Goal: Complete application form: Complete application form

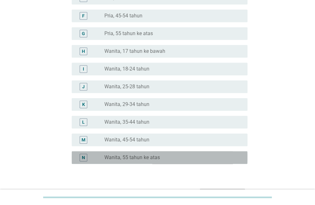
scroll to position [139, 0]
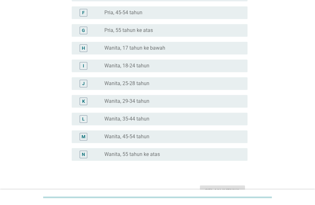
click at [217, 120] on div "radio_button_unchecked Wanita, 35-44 tahun" at bounding box center [170, 119] width 133 height 6
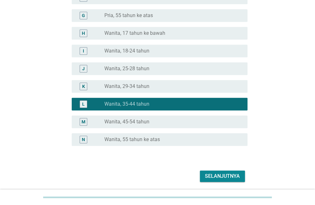
scroll to position [176, 0]
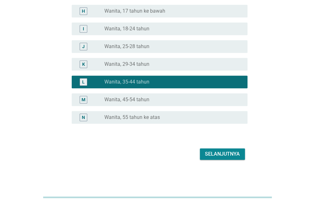
click at [228, 154] on div "Selanjutnya" at bounding box center [222, 155] width 35 height 8
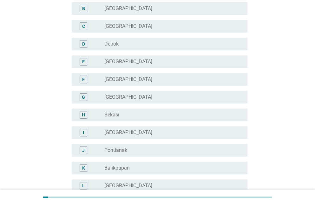
scroll to position [79, 0]
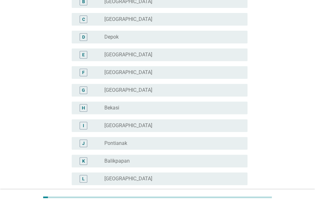
click at [236, 70] on div "radio_button_unchecked [GEOGRAPHIC_DATA]" at bounding box center [170, 72] width 133 height 6
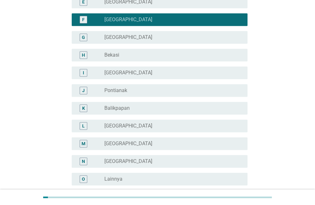
scroll to position [193, 0]
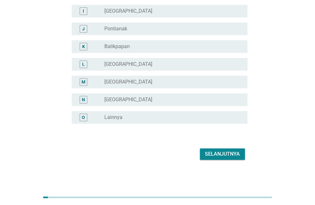
click at [231, 158] on button "Selanjutnya" at bounding box center [222, 154] width 45 height 11
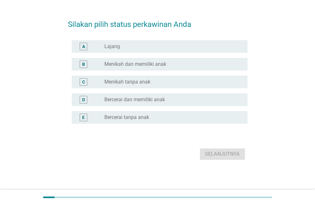
scroll to position [0, 0]
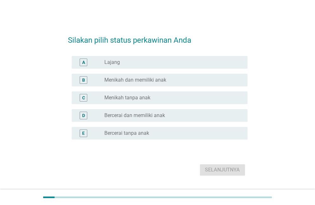
click at [218, 79] on div "radio_button_unchecked Menikah dan memiliki anak" at bounding box center [170, 80] width 133 height 6
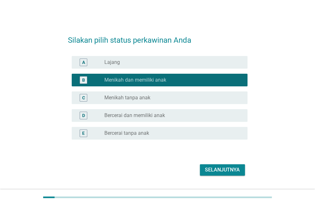
scroll to position [16, 0]
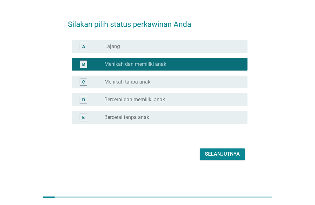
click at [226, 152] on div "Selanjutnya" at bounding box center [222, 155] width 35 height 8
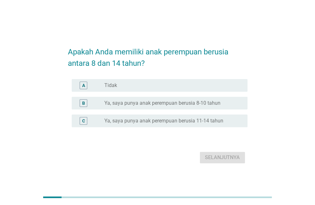
scroll to position [16, 0]
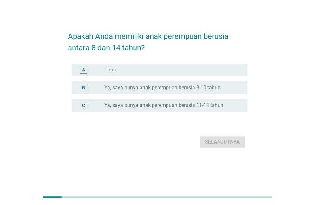
click at [236, 106] on div "radio_button_unchecked Ya, saya punya anak perempuan berusia 11-14 tahun" at bounding box center [170, 105] width 133 height 6
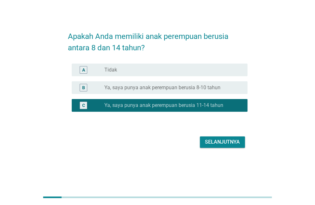
click at [226, 144] on div "Selanjutnya" at bounding box center [222, 143] width 35 height 8
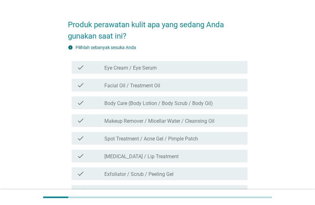
scroll to position [0, 0]
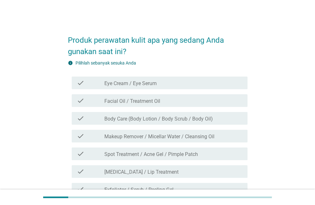
click at [220, 89] on div "check check_box_outline_blank Eye Cream / Eye Serum" at bounding box center [160, 83] width 176 height 13
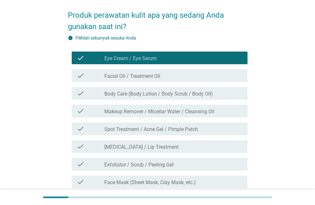
scroll to position [25, 0]
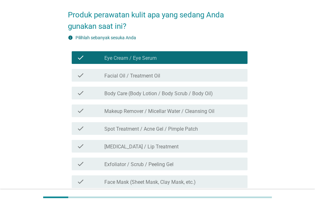
click at [224, 99] on div "check check_box_outline_blank Body Care (Body Lotion / Body Scrub / Body Oil)" at bounding box center [160, 93] width 176 height 13
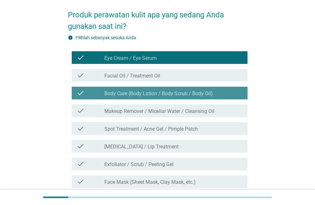
click at [227, 96] on div "check_box_outline_blank Body Care (Body Lotion / Body Scrub / Body Oil)" at bounding box center [173, 93] width 138 height 8
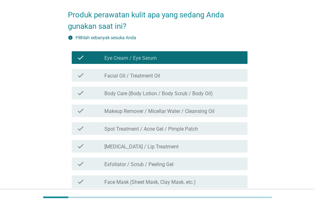
click at [227, 97] on div "check check_box_outline_blank Body Care (Body Lotion / Body Scrub / Body Oil)" at bounding box center [160, 93] width 176 height 13
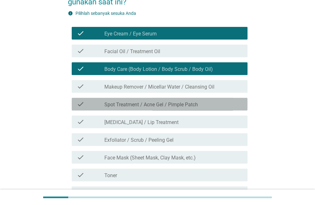
scroll to position [53, 0]
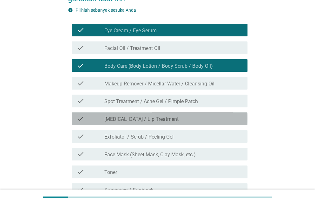
click at [221, 124] on div "check check_box_outline_blank [MEDICAL_DATA] / Lip Treatment" at bounding box center [160, 119] width 176 height 13
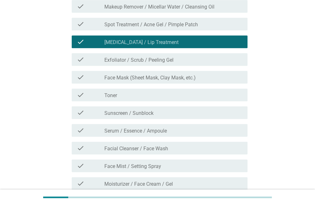
scroll to position [131, 0]
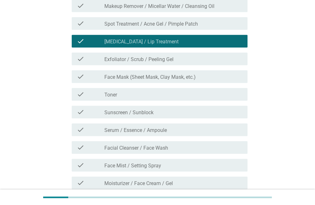
click at [241, 81] on div "check check_box_outline_blank Face Mask (Sheet Mask, Clay Mask, etc.)" at bounding box center [160, 76] width 176 height 13
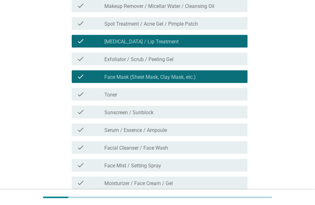
click at [229, 99] on div "check check_box_outline_blank Toner" at bounding box center [160, 94] width 176 height 13
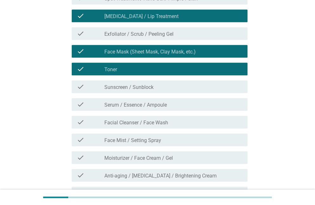
scroll to position [156, 0]
click at [231, 104] on div "check_box_outline_blank Serum / Essence / Ampoule" at bounding box center [173, 105] width 138 height 8
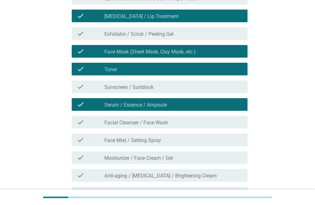
click at [223, 121] on div "check_box_outline_blank Facial Cleanser / Face Wash" at bounding box center [173, 123] width 138 height 8
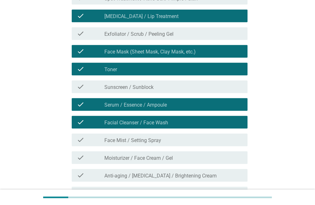
click at [205, 124] on div "check_box_outline_blank Facial Cleanser / Face Wash" at bounding box center [173, 123] width 138 height 8
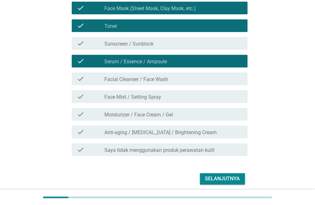
scroll to position [202, 0]
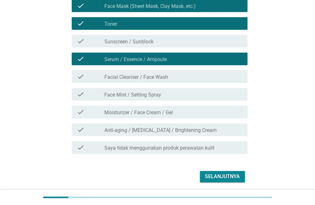
click at [243, 133] on div "check check_box_outline_blank Anti-aging / [MEDICAL_DATA] / Brightening Cream" at bounding box center [160, 130] width 176 height 13
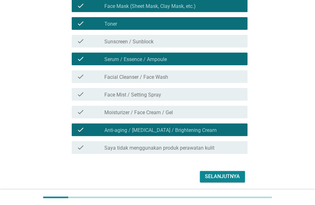
scroll to position [224, 0]
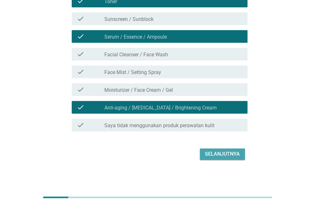
click at [231, 154] on div "Selanjutnya" at bounding box center [222, 155] width 35 height 8
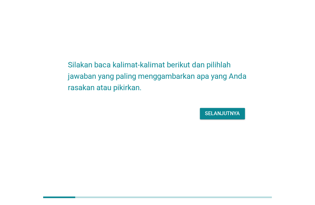
scroll to position [0, 0]
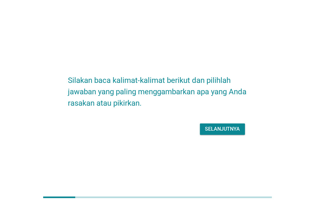
click at [229, 127] on div "Selanjutnya" at bounding box center [222, 130] width 35 height 8
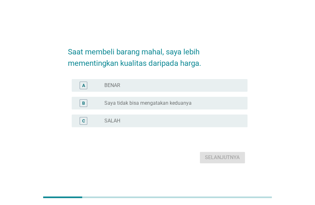
click at [225, 85] on div "radio_button_unchecked BENAR" at bounding box center [170, 85] width 133 height 6
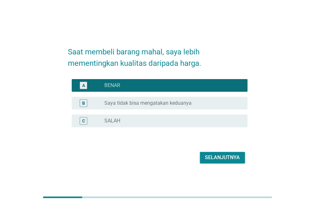
click at [235, 159] on div "Selanjutnya" at bounding box center [222, 158] width 35 height 8
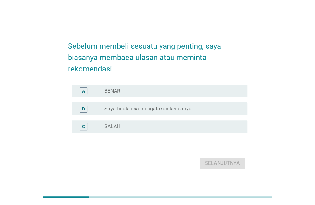
click at [238, 89] on div "radio_button_unchecked BENAR" at bounding box center [173, 91] width 138 height 6
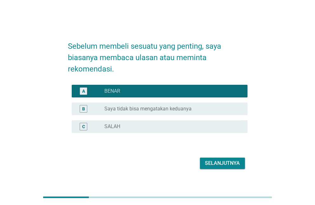
click at [231, 164] on div "Selanjutnya" at bounding box center [222, 164] width 35 height 8
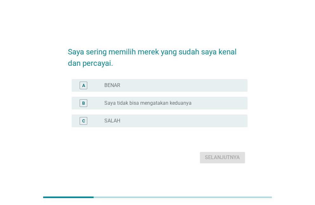
click at [231, 87] on div "radio_button_unchecked BENAR" at bounding box center [170, 85] width 133 height 6
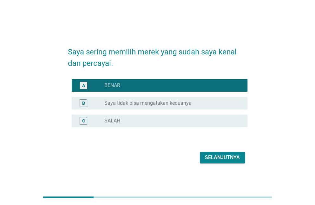
click at [226, 109] on div "B radio_button_unchecked Saya tidak bisa mengatakan keduanya" at bounding box center [160, 103] width 176 height 13
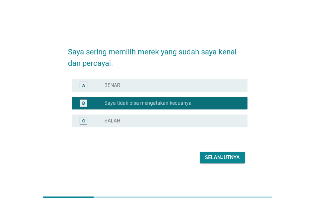
click at [229, 163] on button "Selanjutnya" at bounding box center [222, 157] width 45 height 11
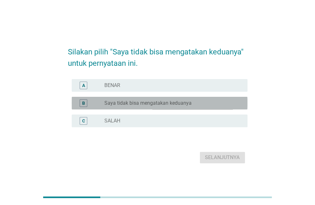
click at [226, 104] on div "radio_button_unchecked Saya tidak bisa mengatakan keduanya" at bounding box center [170, 103] width 133 height 6
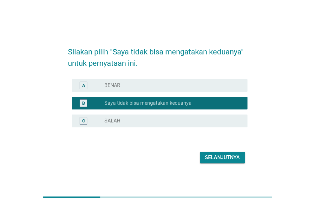
click at [227, 160] on div "Selanjutnya" at bounding box center [222, 158] width 35 height 8
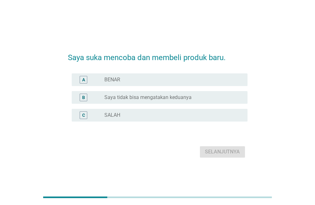
click at [232, 78] on div "radio_button_unchecked BENAR" at bounding box center [170, 80] width 133 height 6
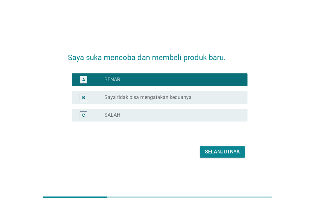
click at [231, 153] on div "Selanjutnya" at bounding box center [222, 152] width 35 height 8
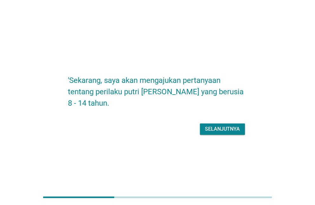
click at [226, 131] on div "Selanjutnya" at bounding box center [222, 130] width 35 height 8
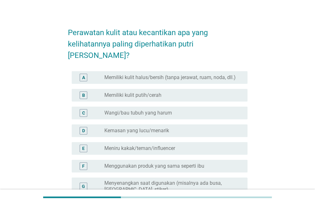
scroll to position [8, 0]
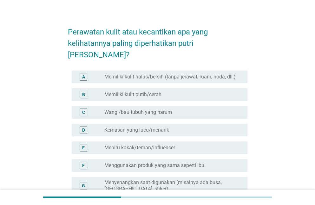
click at [241, 74] on div "radio_button_unchecked Memiliki kulit halus/bersih (tanpa jerawat, ruam, noda, …" at bounding box center [173, 77] width 138 height 6
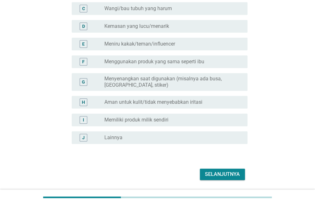
scroll to position [119, 0]
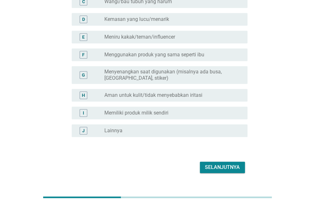
click at [233, 164] on div "Selanjutnya" at bounding box center [222, 168] width 35 height 8
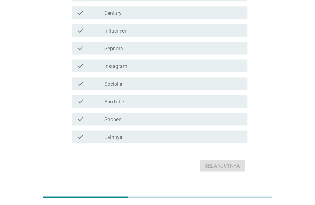
scroll to position [309, 0]
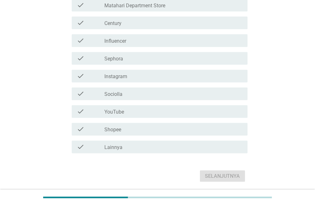
click at [239, 109] on div "check_box_outline_blank YouTube" at bounding box center [173, 112] width 138 height 8
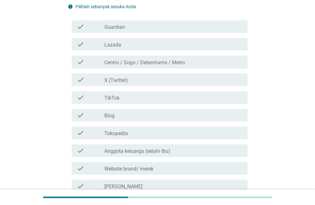
click at [225, 92] on div "check check_box_outline_blank TikTok" at bounding box center [160, 97] width 176 height 13
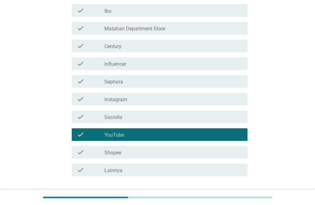
scroll to position [331, 0]
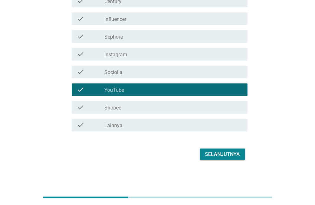
click at [228, 156] on div "Selanjutnya" at bounding box center [222, 155] width 35 height 8
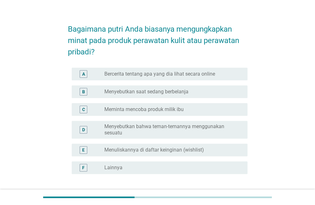
scroll to position [15, 0]
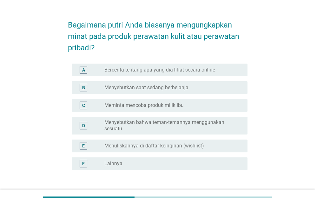
click at [226, 144] on div "radio_button_unchecked Menuliskannya di daftar keinginan (wishlist)" at bounding box center [170, 146] width 133 height 6
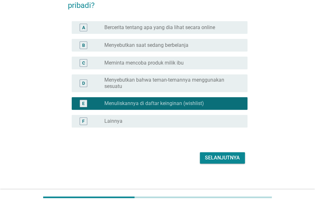
scroll to position [61, 0]
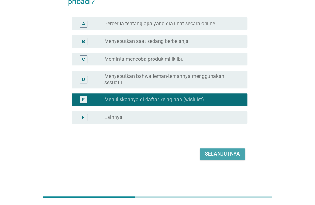
click at [232, 153] on div "Selanjutnya" at bounding box center [222, 155] width 35 height 8
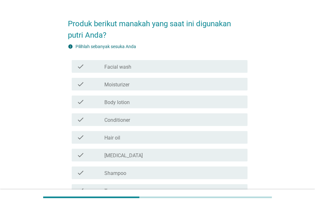
scroll to position [17, 0]
click at [236, 69] on div "check_box_outline_blank Facial wash" at bounding box center [173, 66] width 138 height 8
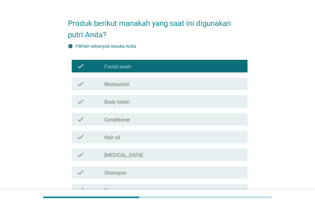
click at [235, 86] on div "check_box_outline_blank Moisturizer" at bounding box center [173, 84] width 138 height 8
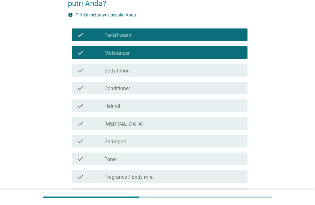
scroll to position [50, 0]
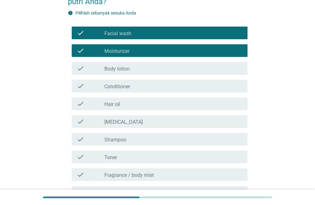
click at [231, 120] on div "check_box_outline_blank [MEDICAL_DATA]" at bounding box center [173, 122] width 138 height 8
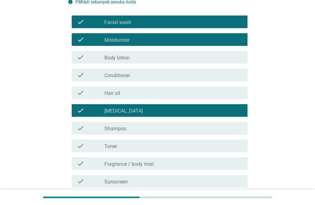
click at [234, 128] on div "check_box_outline_blank Shampoo" at bounding box center [173, 129] width 138 height 8
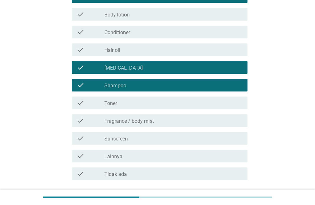
scroll to position [111, 0]
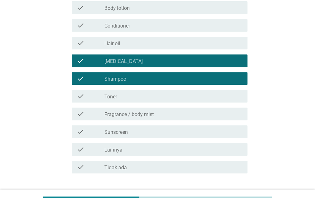
click at [235, 98] on div "check_box_outline_blank Toner" at bounding box center [173, 97] width 138 height 8
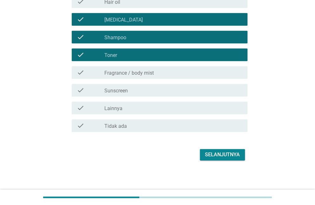
scroll to position [153, 0]
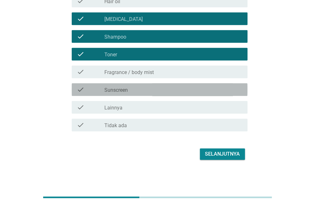
click at [231, 90] on div "check_box_outline_blank Sunscreen" at bounding box center [173, 90] width 138 height 8
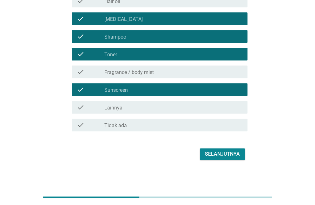
click at [233, 157] on div "Selanjutnya" at bounding box center [222, 155] width 35 height 8
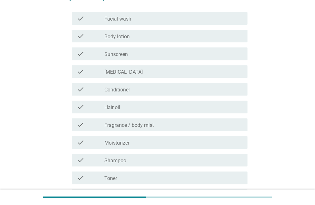
scroll to position [66, 0]
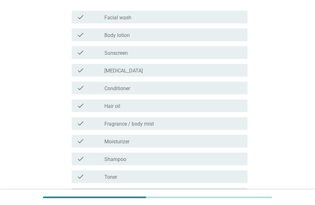
click at [196, 142] on div "check_box_outline_blank Moisturizer" at bounding box center [173, 142] width 138 height 8
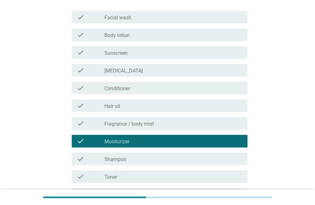
click at [187, 141] on div "check_box_outline_blank Moisturizer" at bounding box center [173, 142] width 138 height 8
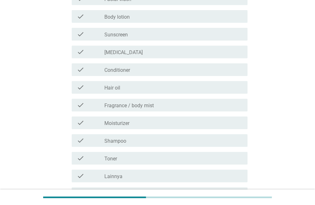
click at [206, 120] on div "check_box_outline_blank Moisturizer" at bounding box center [173, 123] width 138 height 8
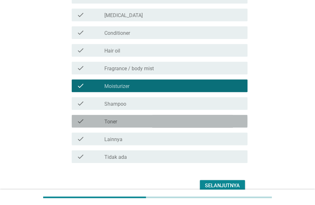
scroll to position [153, 0]
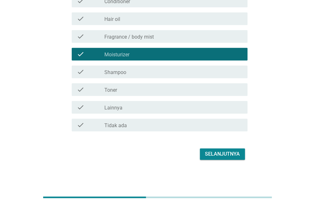
click at [224, 150] on button "Selanjutnya" at bounding box center [222, 154] width 45 height 11
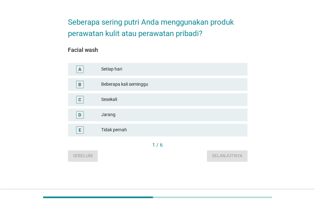
scroll to position [0, 0]
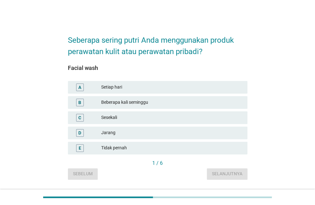
click at [230, 86] on div "Setiap hari" at bounding box center [171, 88] width 141 height 8
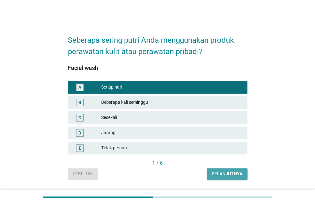
click at [236, 179] on button "Selanjutnya" at bounding box center [227, 174] width 41 height 11
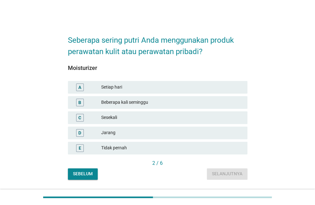
click at [233, 84] on div "Setiap hari" at bounding box center [171, 88] width 141 height 8
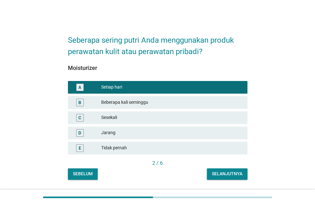
click at [229, 174] on div "Selanjutnya" at bounding box center [227, 174] width 30 height 7
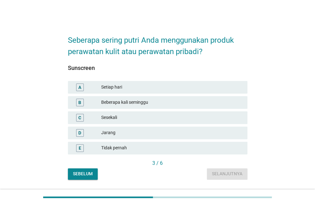
click at [221, 87] on div "Setiap hari" at bounding box center [171, 88] width 141 height 8
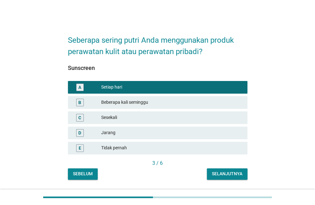
click at [230, 176] on div "Selanjutnya" at bounding box center [227, 174] width 30 height 7
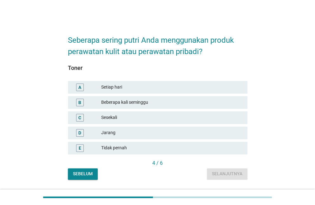
click at [230, 85] on div "Setiap hari" at bounding box center [171, 88] width 141 height 8
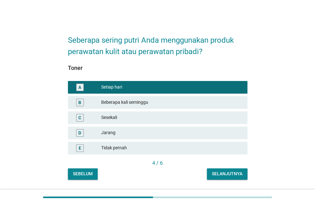
click at [231, 175] on div "Selanjutnya" at bounding box center [227, 174] width 30 height 7
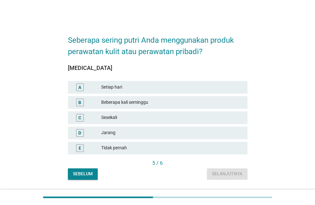
click at [229, 86] on div "Setiap hari" at bounding box center [171, 88] width 141 height 8
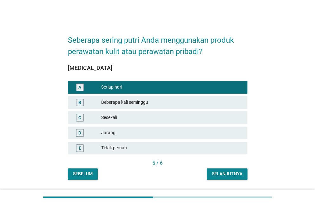
click at [228, 179] on button "Selanjutnya" at bounding box center [227, 174] width 41 height 11
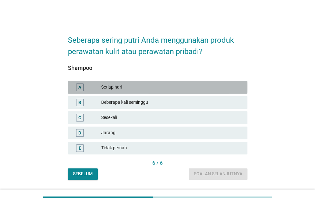
click at [229, 87] on div "Setiap hari" at bounding box center [171, 88] width 141 height 8
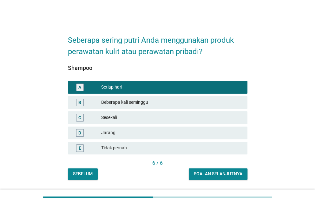
click at [228, 98] on div "B Beberapa kali seminggu" at bounding box center [157, 102] width 179 height 13
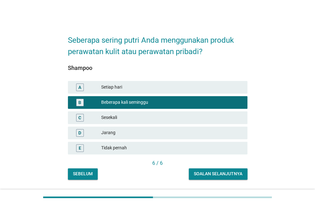
click at [224, 177] on div "Soalan selanjutnya" at bounding box center [218, 174] width 48 height 7
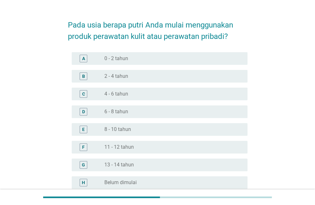
click at [240, 127] on div "radio_button_unchecked 8 - 10 tahun" at bounding box center [173, 129] width 138 height 6
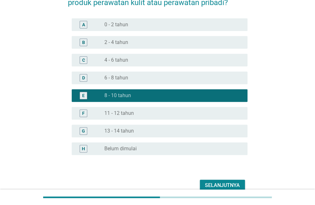
scroll to position [81, 0]
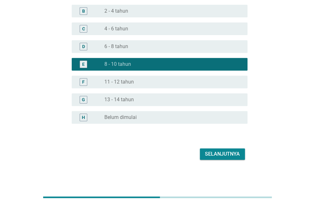
click at [229, 157] on div "Selanjutnya" at bounding box center [222, 155] width 35 height 8
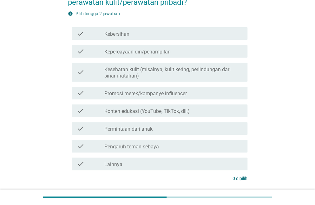
scroll to position [56, 0]
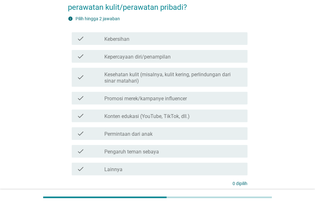
click at [236, 76] on label "Kesehatan kulit (misalnya, kulit kering, perlindungan dari sinar matahari)" at bounding box center [173, 78] width 138 height 13
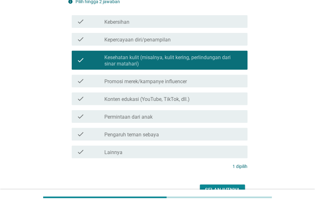
scroll to position [109, 0]
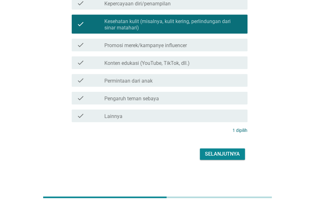
click at [231, 158] on div "Selanjutnya" at bounding box center [222, 155] width 35 height 8
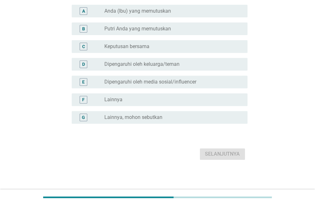
scroll to position [0, 0]
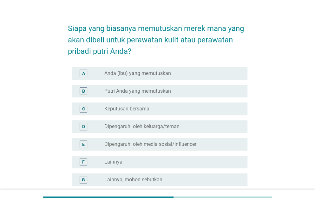
click at [233, 90] on div "radio_button_unchecked Putri Anda yang memutuskan" at bounding box center [170, 91] width 133 height 6
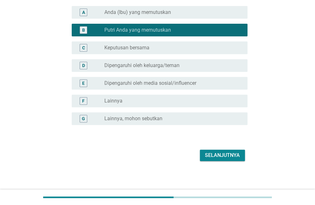
scroll to position [74, 0]
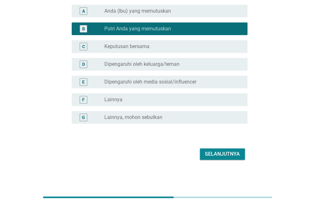
click at [226, 155] on div "Selanjutnya" at bounding box center [222, 155] width 35 height 8
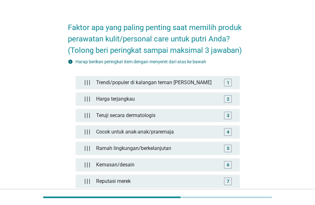
scroll to position [13, 0]
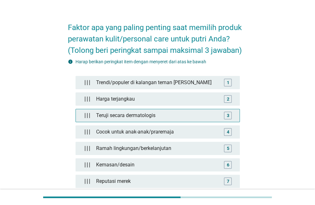
click at [219, 111] on div "Teruji secara dermatologis" at bounding box center [158, 115] width 128 height 13
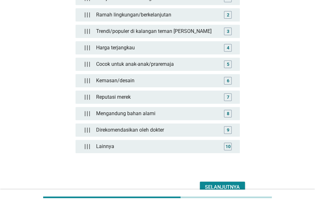
scroll to position [100, 0]
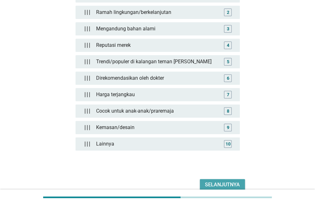
click at [216, 182] on div "Selanjutnya" at bounding box center [222, 185] width 35 height 8
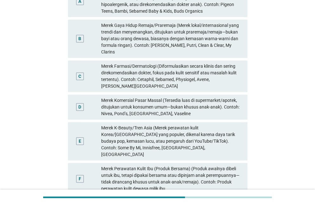
scroll to position [99, 0]
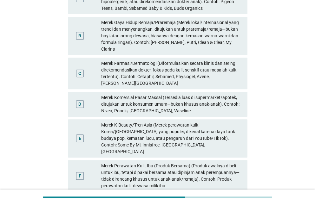
click at [232, 132] on div "Merek K-Beauty/Tren Asia (Merek perawatan kulit Korea/[GEOGRAPHIC_DATA] yang po…" at bounding box center [171, 138] width 141 height 33
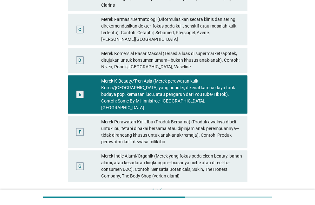
scroll to position [175, 0]
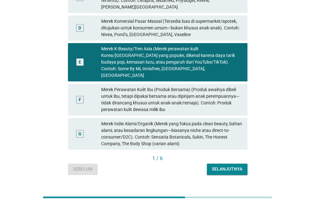
click at [232, 166] on div "Selanjutnya" at bounding box center [227, 169] width 30 height 7
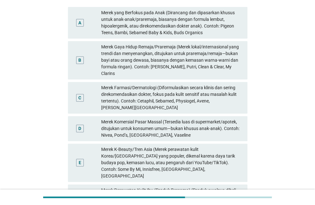
scroll to position [74, 0]
click at [237, 146] on div "Merek K-Beauty/Tren Asia (Merek perawatan kulit Korea/[GEOGRAPHIC_DATA] yang po…" at bounding box center [171, 162] width 141 height 33
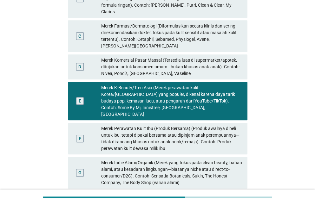
scroll to position [175, 0]
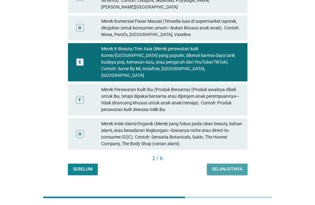
click at [233, 166] on div "Selanjutnya" at bounding box center [227, 169] width 30 height 7
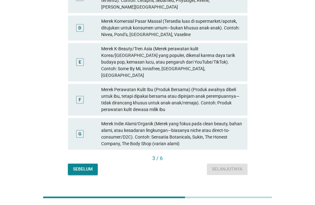
click at [262, 119] on div "Kategori merek manakah yang saat ini digunakan putri Anda? Sunscreen A Merek ya…" at bounding box center [157, 14] width 284 height 332
click at [229, 60] on div "Merek K-Beauty/Tren Asia (Merek perawatan kulit Korea/[GEOGRAPHIC_DATA] yang po…" at bounding box center [171, 62] width 141 height 33
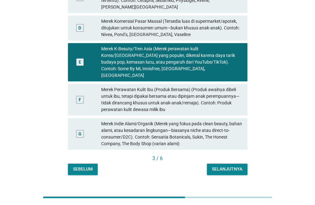
click at [237, 166] on div "Selanjutnya" at bounding box center [227, 169] width 30 height 7
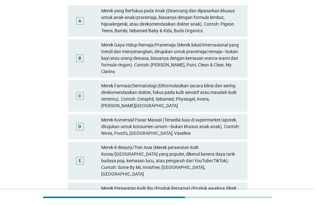
click at [236, 148] on div "Merek K-Beauty/Tren Asia (Merek perawatan kulit Korea/[GEOGRAPHIC_DATA] yang po…" at bounding box center [171, 161] width 141 height 33
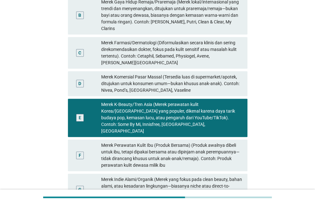
scroll to position [175, 0]
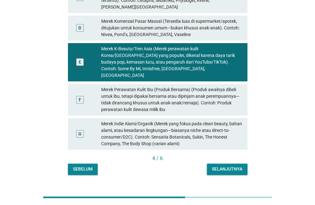
click at [234, 166] on div "Selanjutnya" at bounding box center [227, 169] width 30 height 7
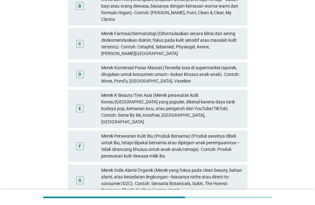
scroll to position [130, 0]
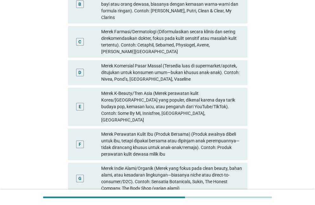
click at [236, 133] on div "Merek Perawatan Kulit Ibu (Produk Bersama) (Produk awalnya dibeli untuk ibu, te…" at bounding box center [171, 144] width 141 height 27
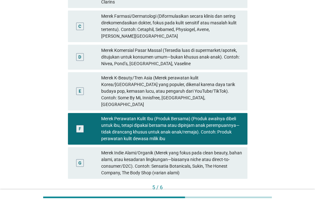
scroll to position [146, 0]
click at [228, 195] on div "Selanjutnya" at bounding box center [227, 198] width 30 height 7
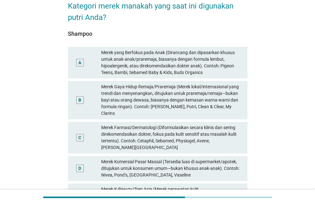
scroll to position [35, 0]
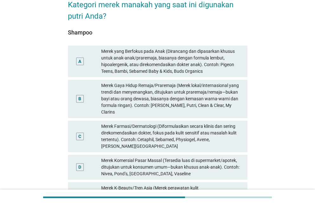
click at [231, 67] on div "Merek yang Berfokus pada Anak (Dirancang dan dipasarkan khusus untuk anak-anak/…" at bounding box center [171, 61] width 141 height 27
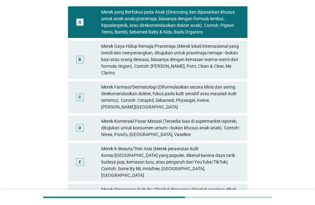
scroll to position [175, 0]
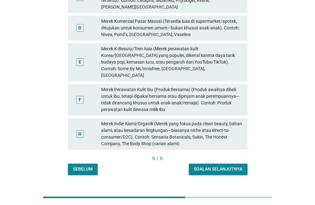
click at [224, 166] on div "Soalan selanjutnya" at bounding box center [218, 169] width 48 height 7
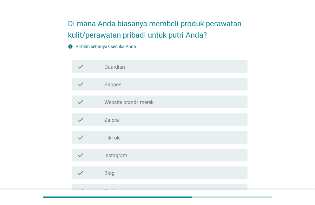
scroll to position [17, 0]
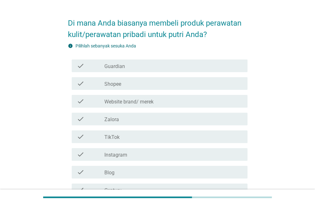
click at [231, 142] on div "check check_box_outline_blank TikTok" at bounding box center [160, 137] width 176 height 13
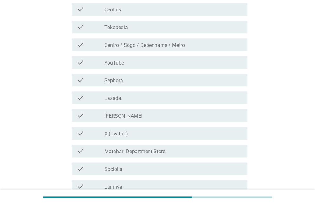
scroll to position [260, 0]
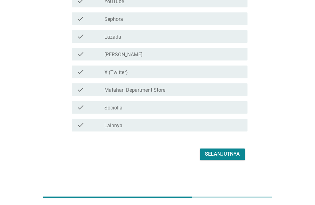
click at [232, 154] on div "Selanjutnya" at bounding box center [222, 155] width 35 height 8
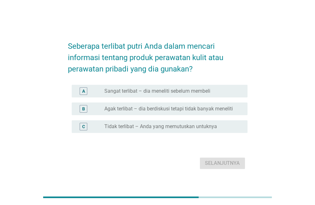
click at [243, 88] on div "A radio_button_unchecked Sangat terlibat – dia meneliti sebelum membeli" at bounding box center [160, 91] width 176 height 13
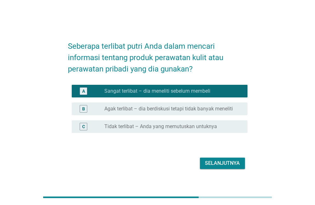
click at [229, 166] on div "Selanjutnya" at bounding box center [222, 164] width 35 height 8
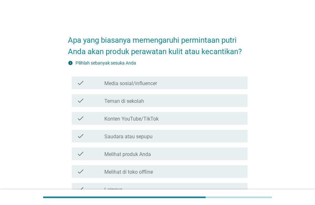
click at [245, 80] on div "check check_box_outline_blank Media sosial/influencer" at bounding box center [160, 83] width 176 height 13
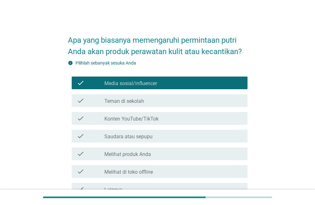
click at [234, 119] on div "check_box_outline_blank Konten YouTube/TikTok" at bounding box center [173, 119] width 138 height 8
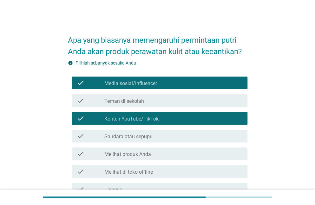
click at [235, 101] on div "check_box_outline_blank Teman di sekolah" at bounding box center [173, 101] width 138 height 8
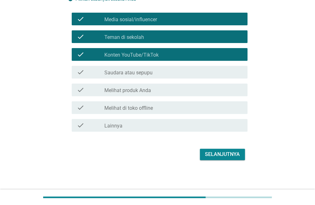
scroll to position [64, 0]
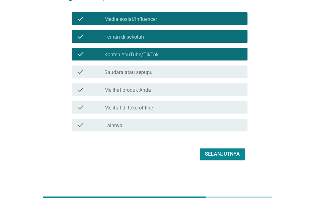
click at [231, 158] on button "Selanjutnya" at bounding box center [222, 154] width 45 height 11
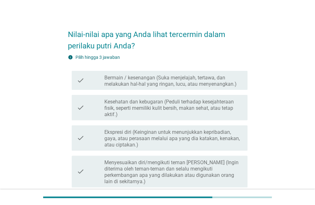
scroll to position [7, 0]
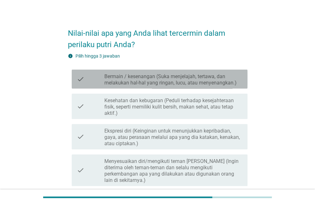
click at [237, 81] on label "Bermain / kesenangan (Suka menjelajah, tertawa, dan melakukan hal-hal yang ring…" at bounding box center [173, 80] width 138 height 13
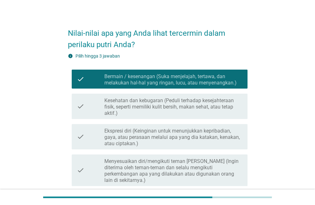
click at [226, 111] on label "Kesehatan dan kebugaran (Peduli terhadap kesejahteraan fisik, seperti memiliki …" at bounding box center [173, 107] width 138 height 19
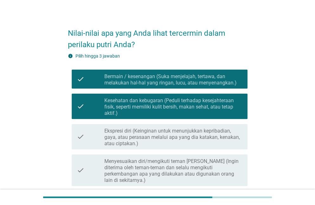
click at [221, 139] on label "Ekspresi diri (Keinginan untuk menunjukkan kepribadian, gaya, atau perasaan mel…" at bounding box center [173, 137] width 138 height 19
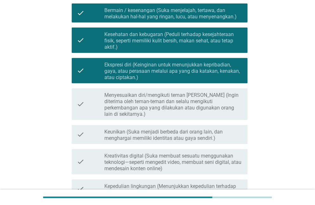
scroll to position [75, 0]
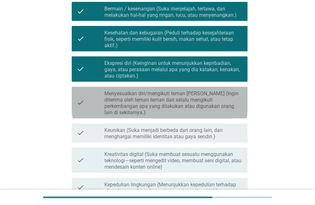
click at [240, 108] on label "Menyesuaikan diri/mengikuti teman [PERSON_NAME] (Ingin diterima oleh teman-tema…" at bounding box center [173, 103] width 138 height 25
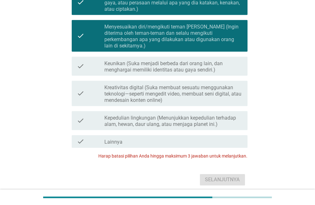
scroll to position [161, 0]
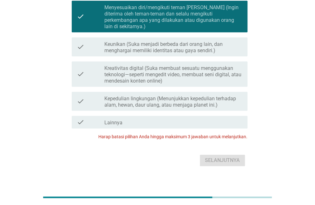
click at [231, 158] on div "Selanjutnya" at bounding box center [157, 160] width 179 height 15
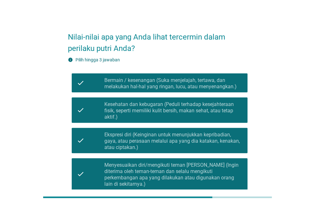
scroll to position [0, 0]
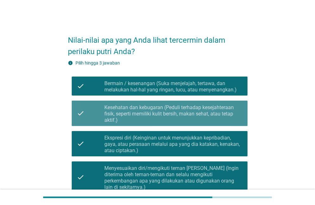
click at [235, 114] on label "Kesehatan dan kebugaran (Peduli terhadap kesejahteraan fisik, seperti memiliki …" at bounding box center [173, 114] width 138 height 19
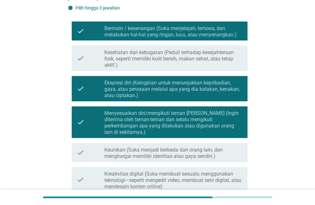
scroll to position [161, 0]
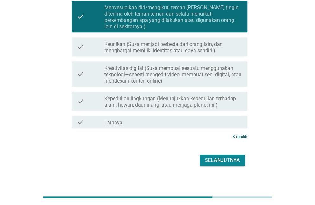
click at [230, 157] on div "Selanjutnya" at bounding box center [222, 161] width 35 height 8
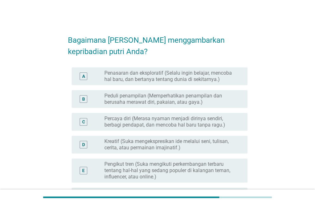
click at [230, 99] on label "Peduli penampilan (Memperhatikan penampilan dan berusaha merawat diri, pakaian,…" at bounding box center [170, 99] width 133 height 13
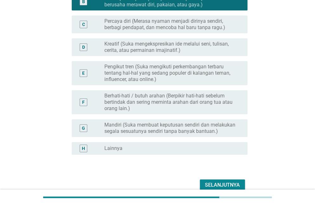
scroll to position [100, 0]
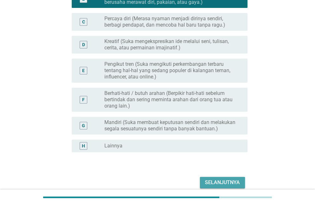
click at [217, 181] on div "Selanjutnya" at bounding box center [222, 183] width 35 height 8
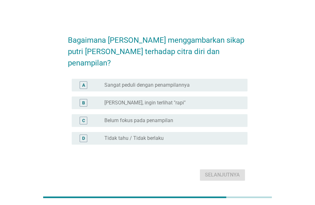
scroll to position [16, 0]
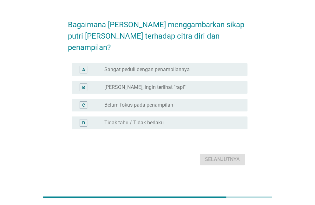
click at [231, 84] on div "radio_button_unchecked Agak sadar, ingin terlihat "rapi"" at bounding box center [170, 87] width 133 height 6
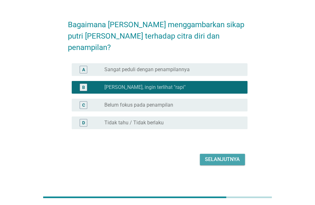
click at [229, 156] on div "Selanjutnya" at bounding box center [222, 160] width 35 height 8
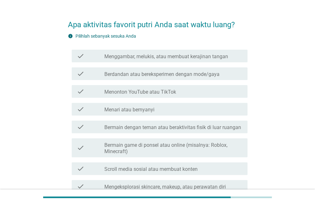
scroll to position [0, 0]
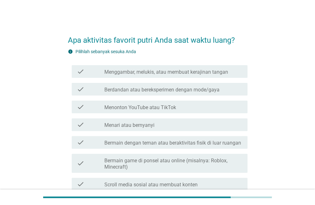
click at [226, 108] on div "check_box_outline_blank Menonton YouTube atau TikTok" at bounding box center [173, 107] width 138 height 8
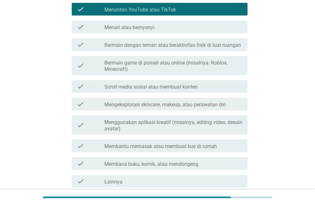
scroll to position [154, 0]
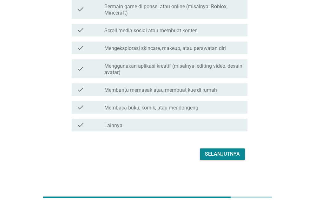
click at [236, 158] on button "Selanjutnya" at bounding box center [222, 154] width 45 height 11
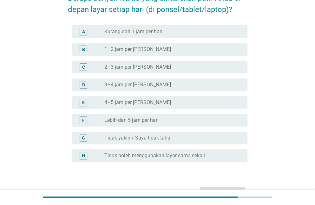
scroll to position [51, 0]
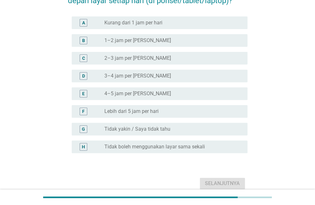
click at [234, 117] on div "F radio_button_unchecked Lebih dari 5 jam per hari" at bounding box center [160, 111] width 176 height 13
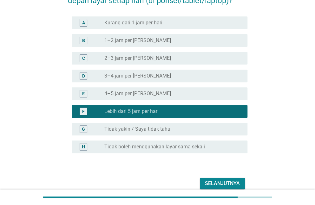
click at [221, 184] on div "Selanjutnya" at bounding box center [222, 184] width 35 height 8
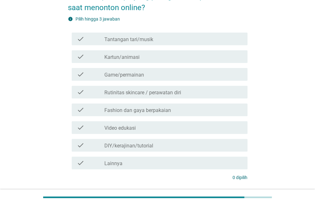
scroll to position [45, 0]
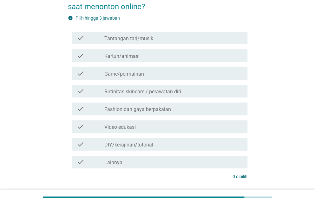
click at [235, 95] on div "check check_box_outline_blank Rutinitas skincare / perawatan diri" at bounding box center [160, 91] width 176 height 13
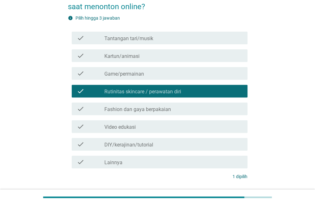
click at [226, 104] on div "check check_box_outline_blank Fashion dan gaya berpakaian" at bounding box center [160, 109] width 176 height 13
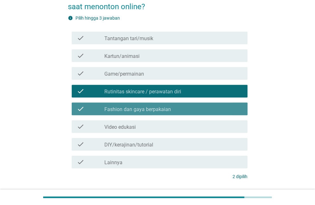
click at [221, 121] on div "check check_box_outline_blank Video edukasi" at bounding box center [160, 126] width 176 height 13
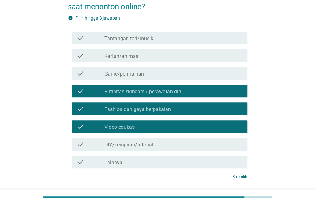
scroll to position [91, 0]
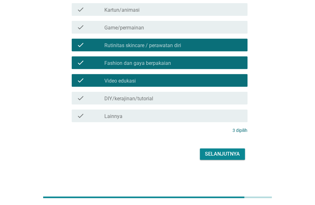
click at [239, 155] on button "Selanjutnya" at bounding box center [222, 154] width 45 height 11
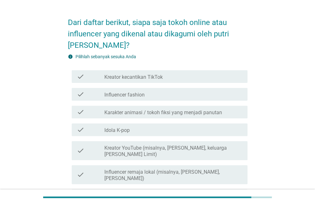
scroll to position [20, 0]
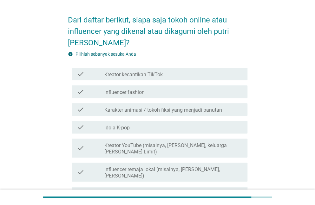
click at [227, 151] on label "Kreator YouTube (misalnya, [PERSON_NAME], keluarga [PERSON_NAME] Limit)" at bounding box center [173, 149] width 138 height 13
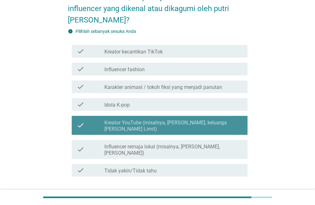
scroll to position [40, 0]
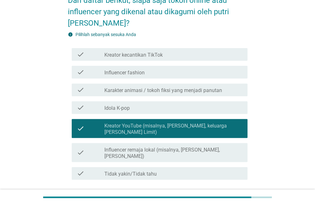
click at [239, 60] on div "check check_box_outline_blank Kreator kecantikan TikTok" at bounding box center [160, 54] width 176 height 13
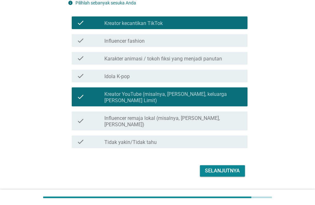
scroll to position [82, 0]
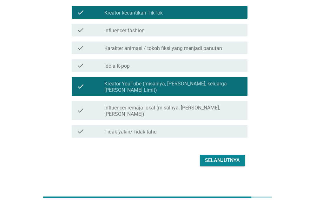
click at [231, 157] on div "Selanjutnya" at bounding box center [222, 161] width 35 height 8
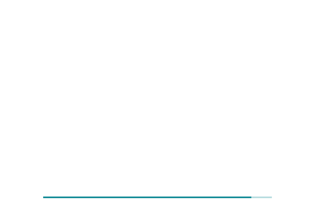
scroll to position [0, 0]
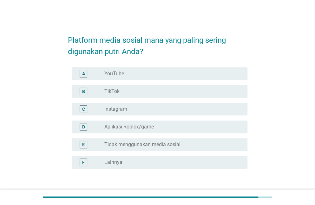
click at [244, 68] on div "A radio_button_unchecked YouTube" at bounding box center [160, 74] width 176 height 13
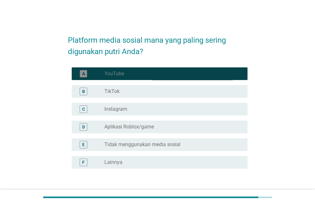
click at [239, 87] on div "B radio_button_unchecked TikTok" at bounding box center [160, 91] width 176 height 13
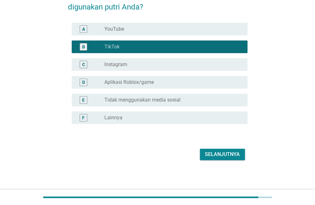
scroll to position [45, 0]
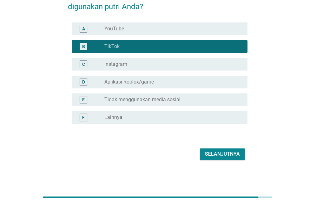
click at [227, 156] on div "Selanjutnya" at bounding box center [222, 155] width 35 height 8
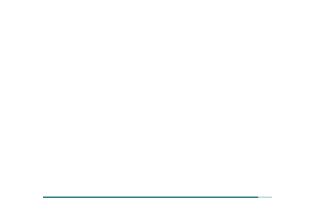
scroll to position [0, 0]
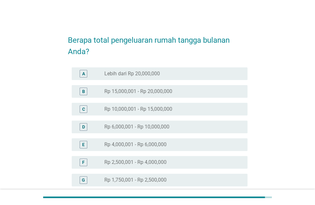
click at [225, 144] on div "radio_button_unchecked Rp 4,000,001 - Rp 6,000,000" at bounding box center [170, 145] width 133 height 6
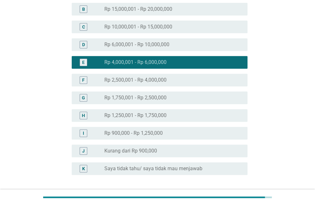
scroll to position [134, 0]
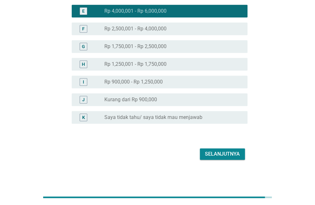
click at [231, 158] on div "Selanjutnya" at bounding box center [222, 155] width 35 height 8
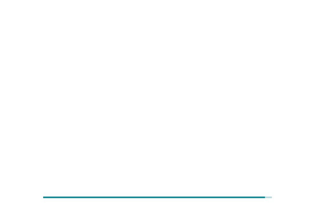
scroll to position [0, 0]
